Goal: Check status: Check status

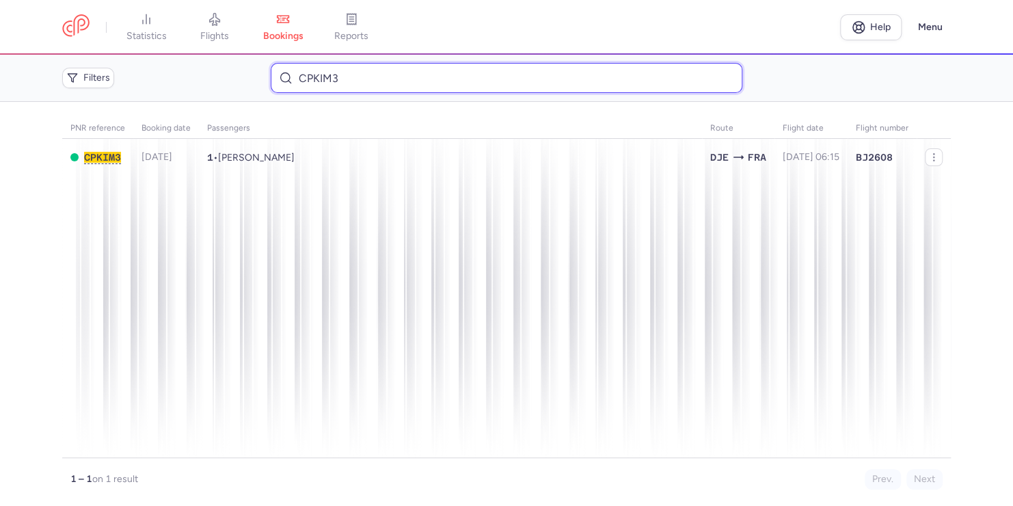
drag, startPoint x: 408, startPoint y: 68, endPoint x: 183, endPoint y: 76, distance: 224.9
click at [184, 77] on div "Filters CPKIM3" at bounding box center [506, 77] width 899 height 41
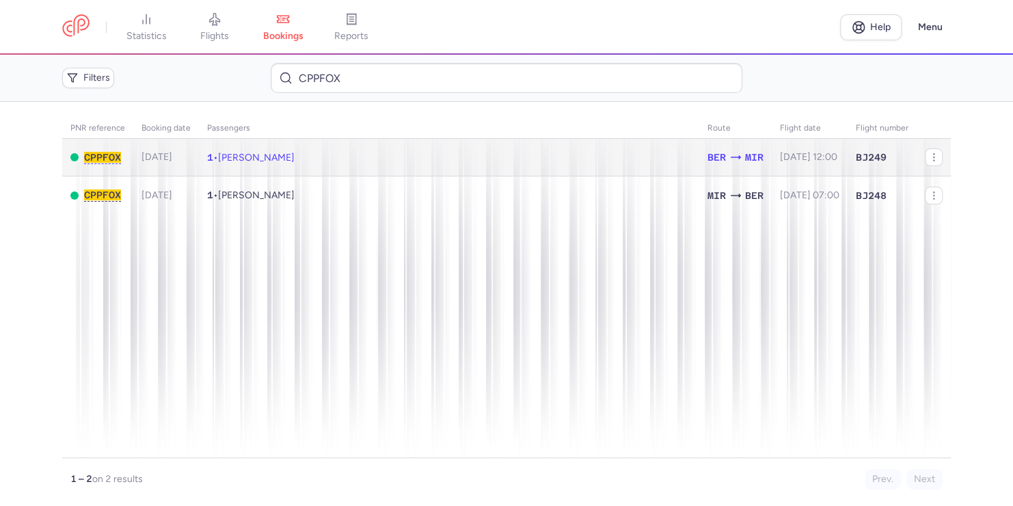
click at [294, 161] on span "[PERSON_NAME]" at bounding box center [256, 158] width 77 height 12
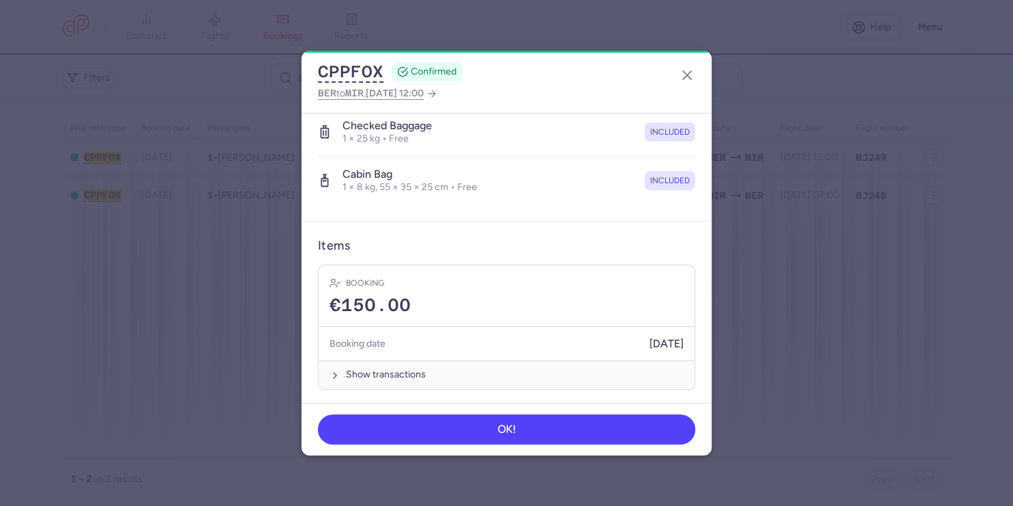
scroll to position [243, 0]
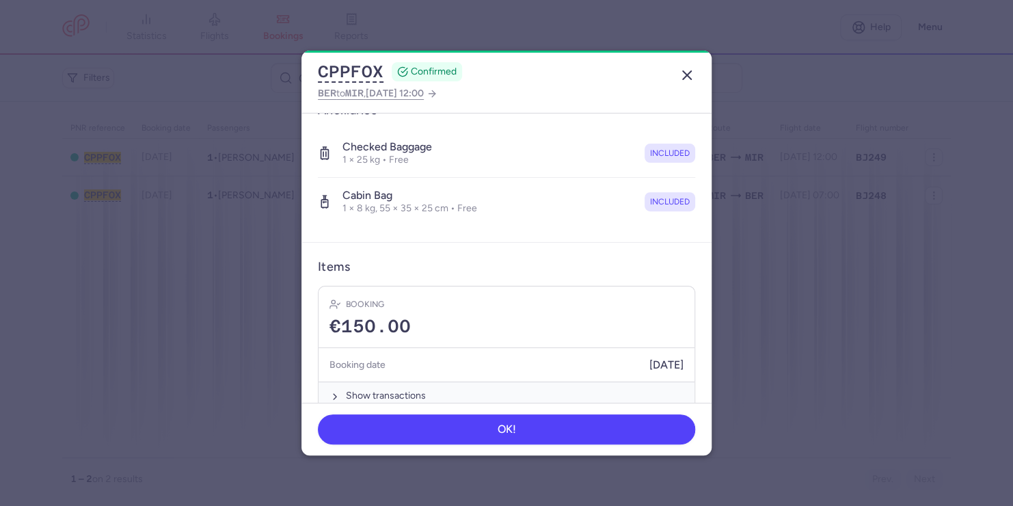
click at [691, 79] on line "button" at bounding box center [687, 75] width 8 height 8
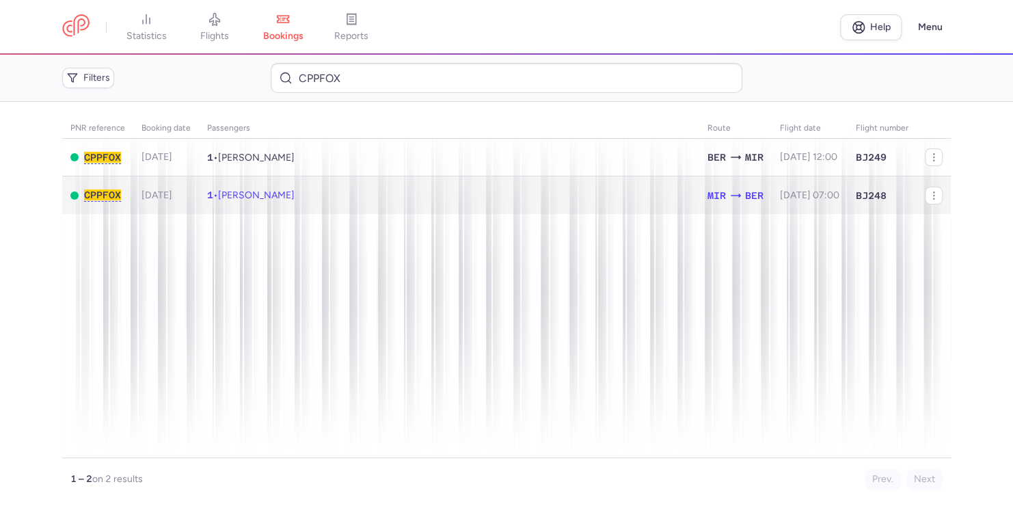
click at [294, 193] on span "[PERSON_NAME]" at bounding box center [256, 195] width 77 height 12
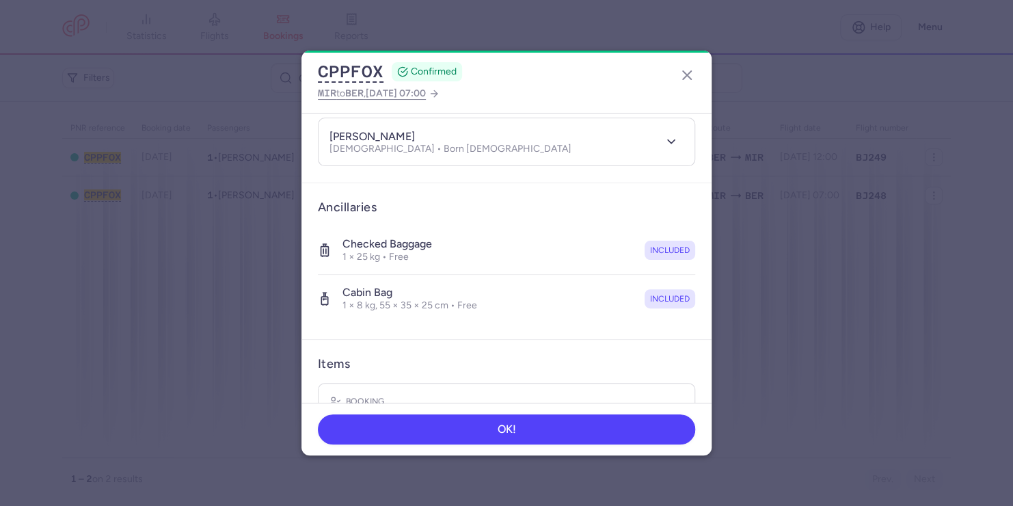
scroll to position [66, 0]
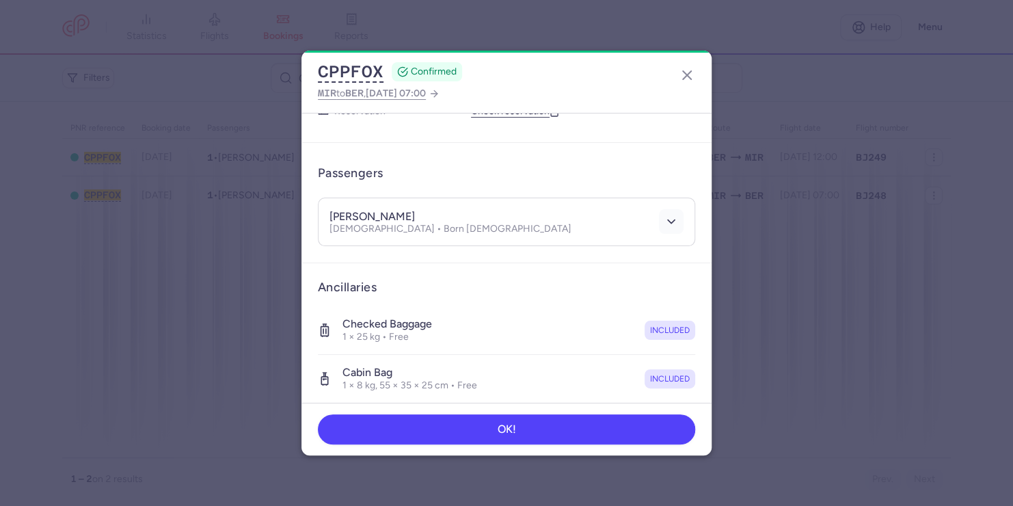
click at [668, 220] on polyline "button" at bounding box center [671, 221] width 7 height 3
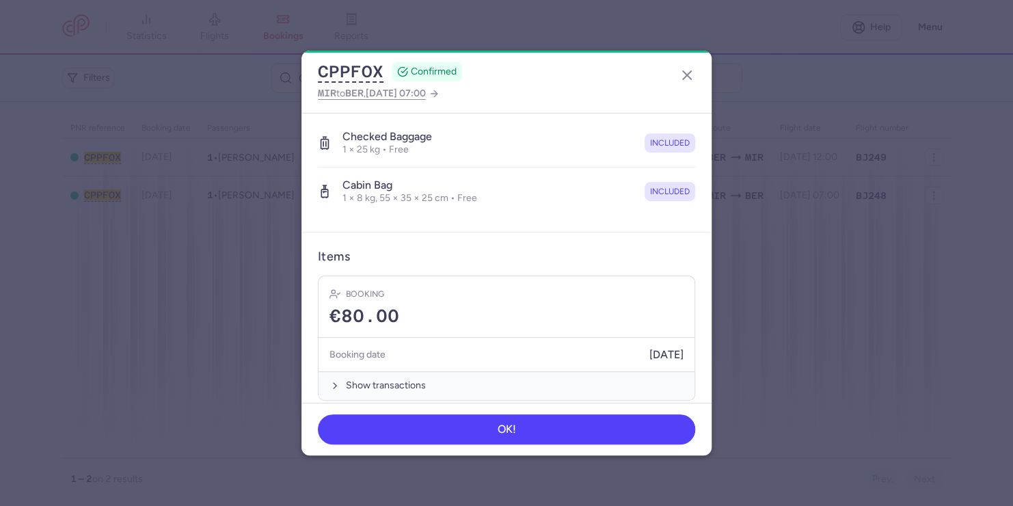
scroll to position [413, 0]
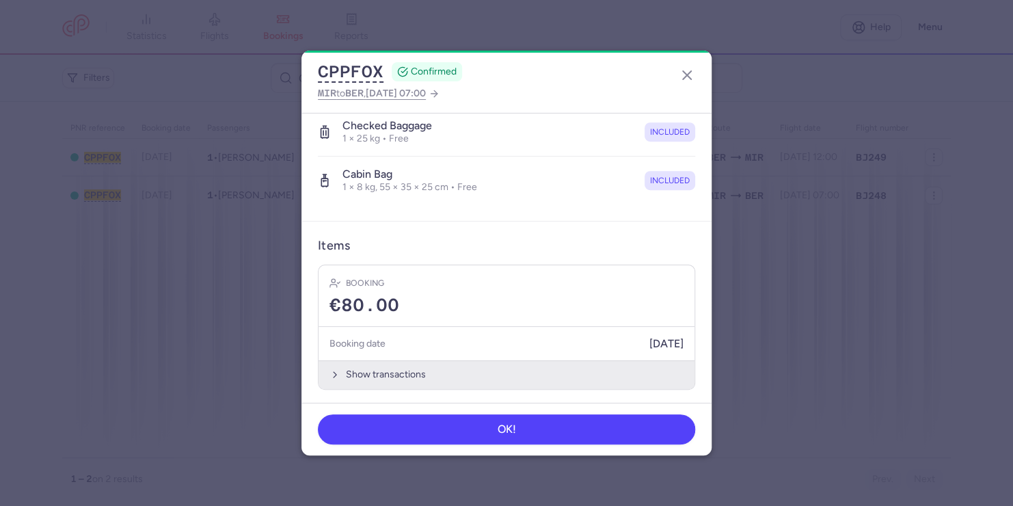
click at [338, 374] on icon "button" at bounding box center [334, 374] width 11 height 11
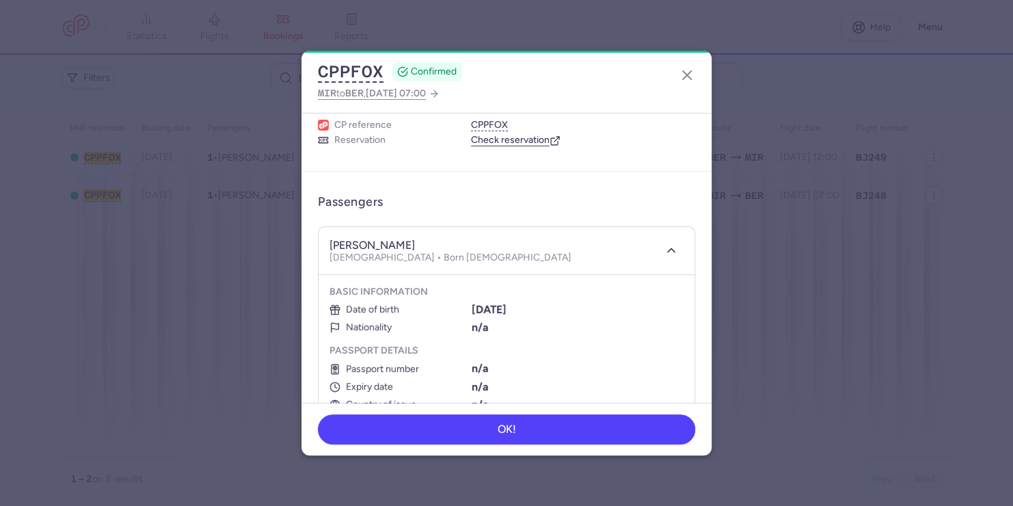
scroll to position [8, 0]
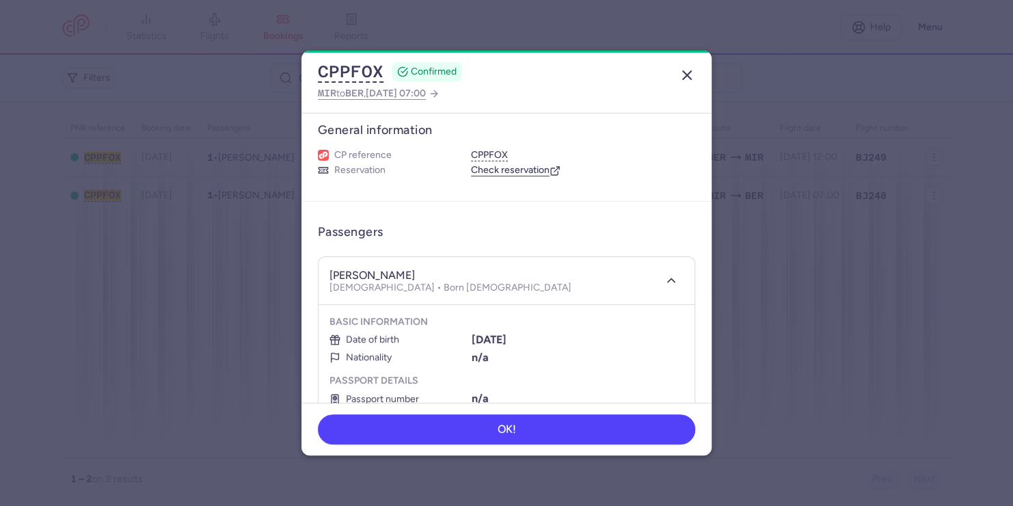
click at [691, 71] on line "button" at bounding box center [687, 75] width 8 height 8
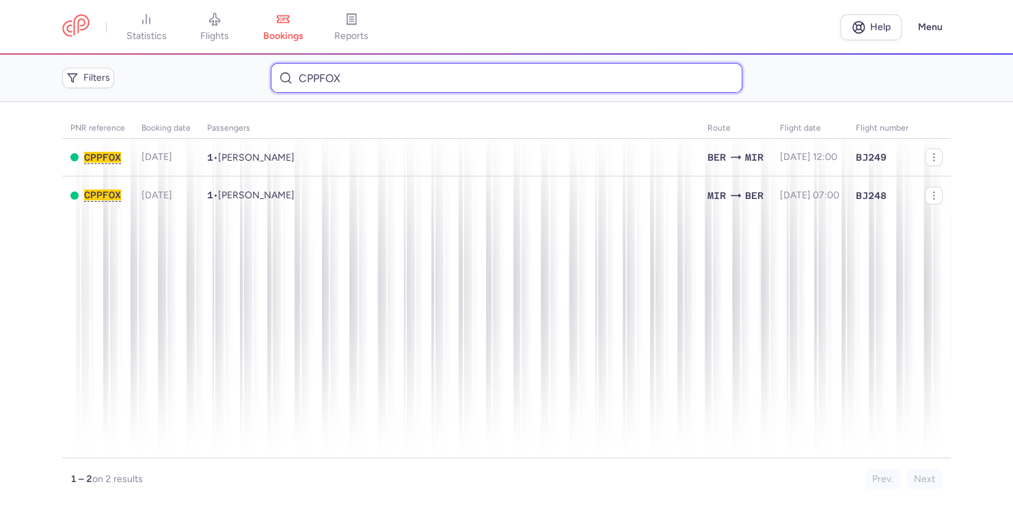
drag, startPoint x: 292, startPoint y: 81, endPoint x: 225, endPoint y: 79, distance: 67.0
click at [225, 79] on div "Filters CPPFOX" at bounding box center [506, 77] width 899 height 41
paste input "[PERSON_NAME]"
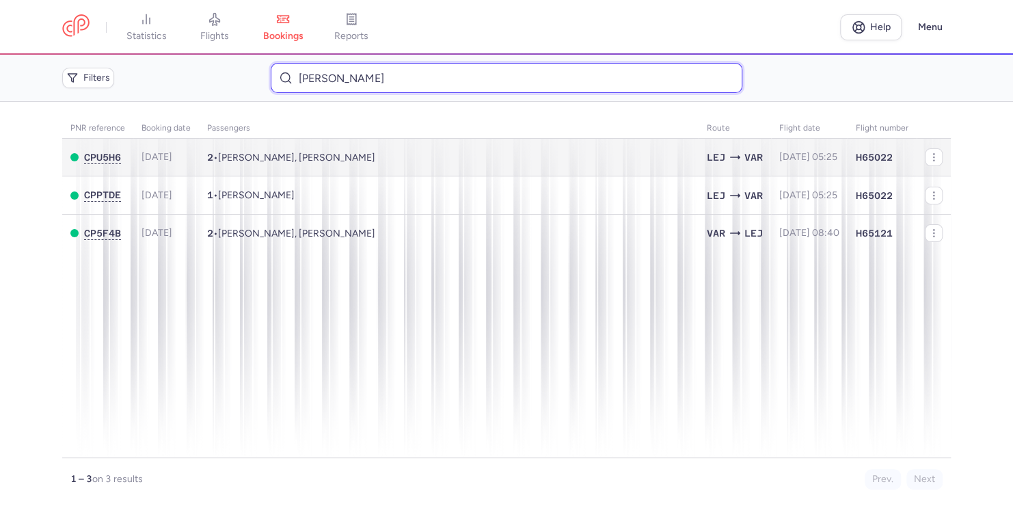
type input "[PERSON_NAME]"
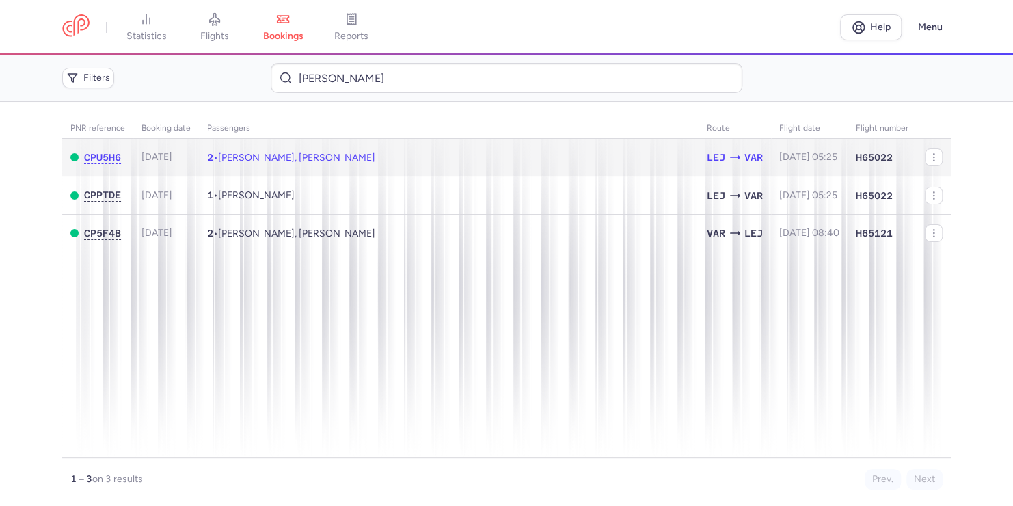
click at [279, 159] on span "[PERSON_NAME], [PERSON_NAME]" at bounding box center [296, 158] width 157 height 12
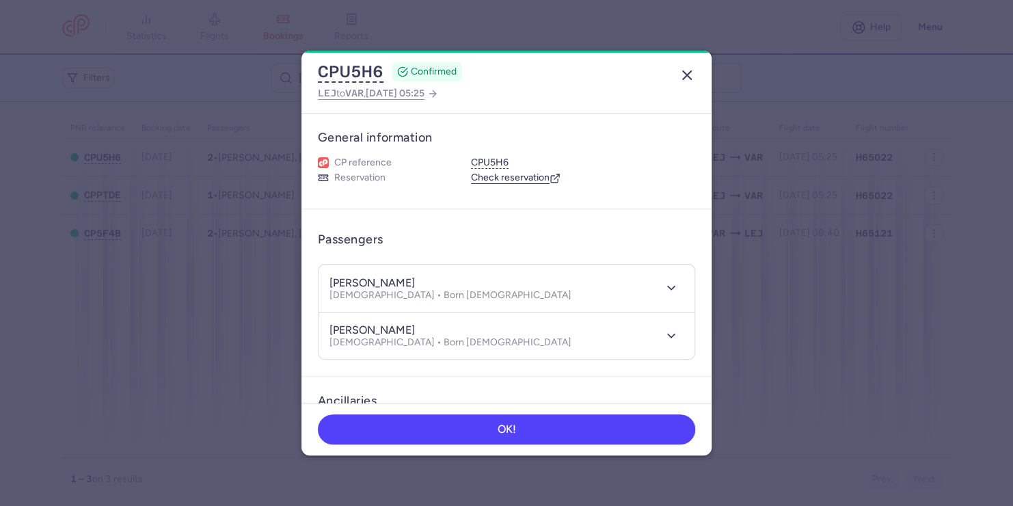
click at [692, 79] on icon "button" at bounding box center [686, 75] width 16 height 16
